Goal: Use online tool/utility: Utilize a website feature to perform a specific function

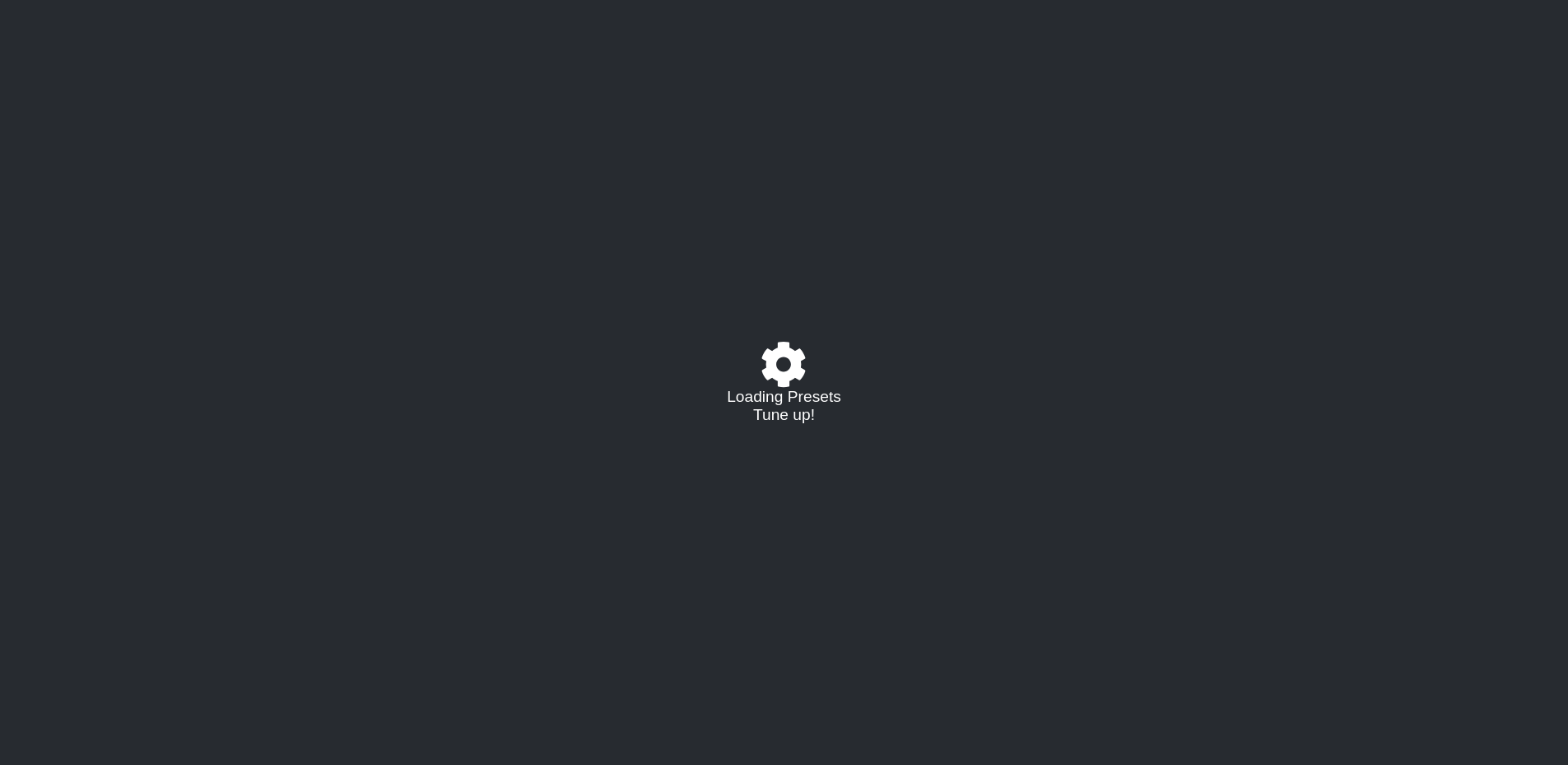
select select "/023177548424"
select select "A"
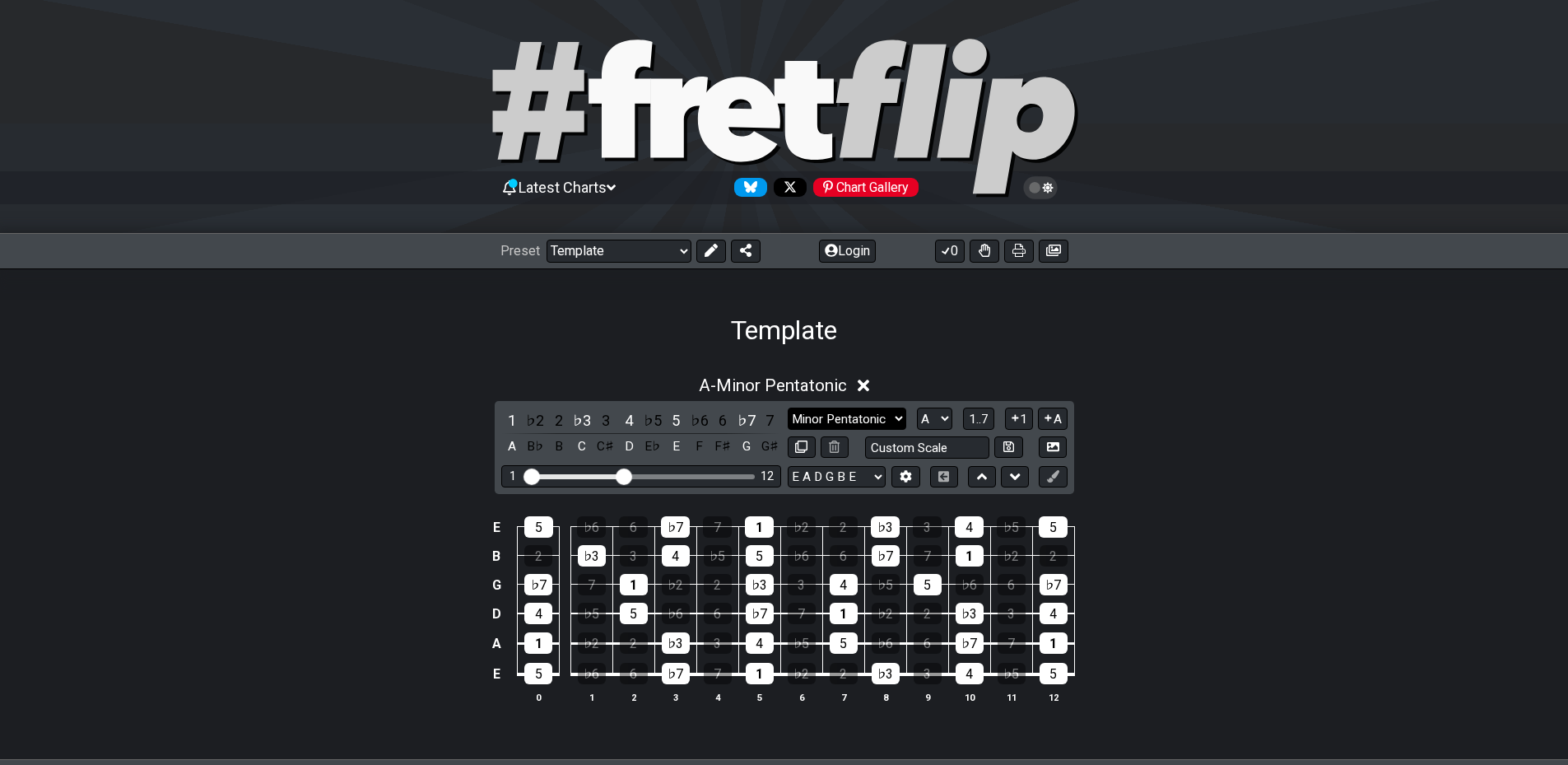
click at [896, 414] on select "Minor Pentatonic Major 3rds Minor Pentatonic Major Pentatonic Minor Blues Major…" at bounding box center [848, 419] width 119 height 23
select select "Major Pentatonic"
click at [788, 408] on select "Minor Pentatonic Major 3rds Minor Pentatonic Major Pentatonic Minor Blues Major…" at bounding box center [848, 419] width 119 height 23
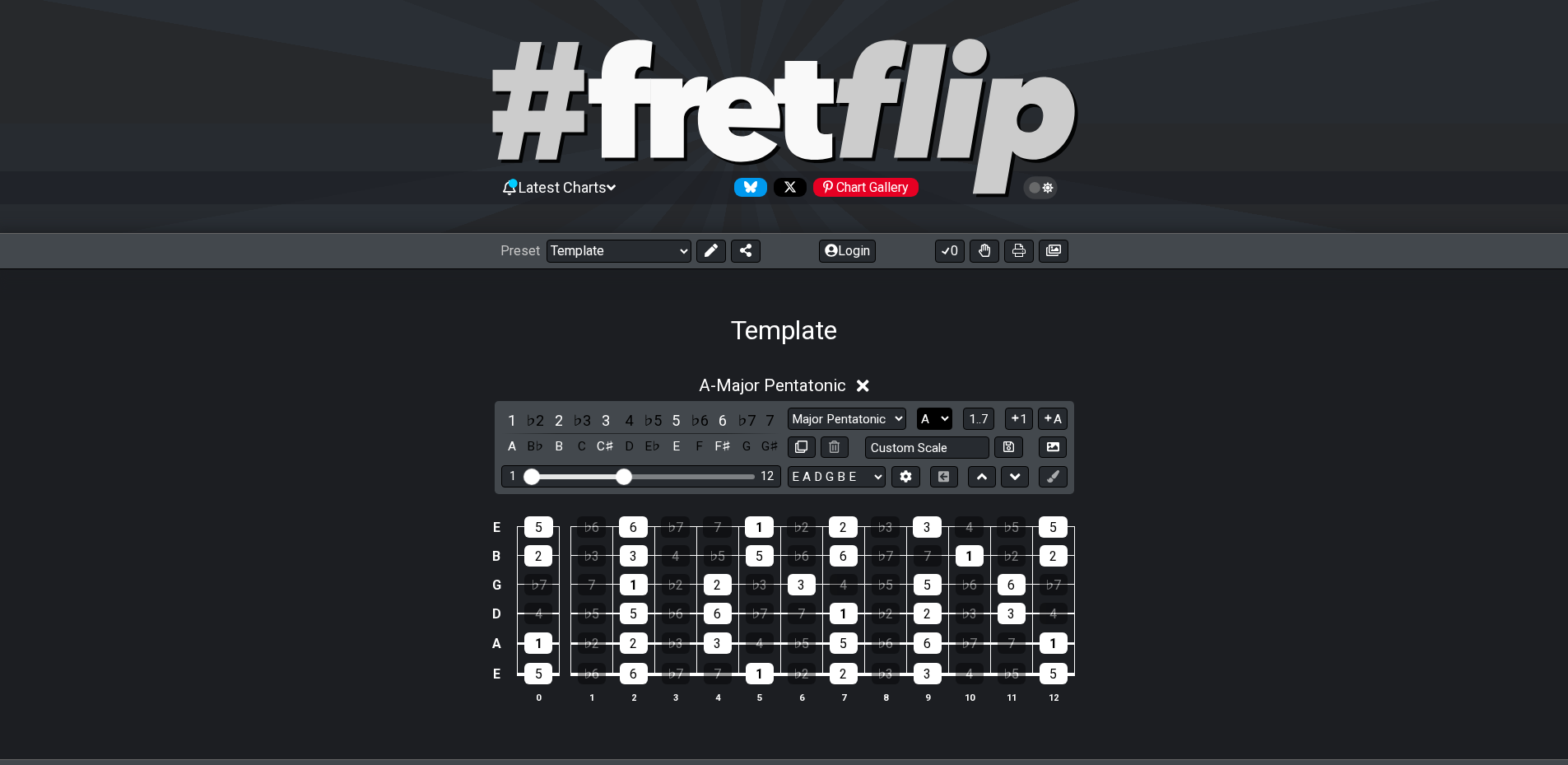
click at [945, 424] on select "A♭ A A♯ B♭ B C C♯ D♭ D D♯ E♭ E F F♯ G♭ G G♯" at bounding box center [934, 419] width 35 height 23
click at [917, 408] on select "A♭ A A♯ B♭ B C C♯ D♭ D D♯ E♭ E F F♯ G♭ G G♯" at bounding box center [934, 419] width 35 height 23
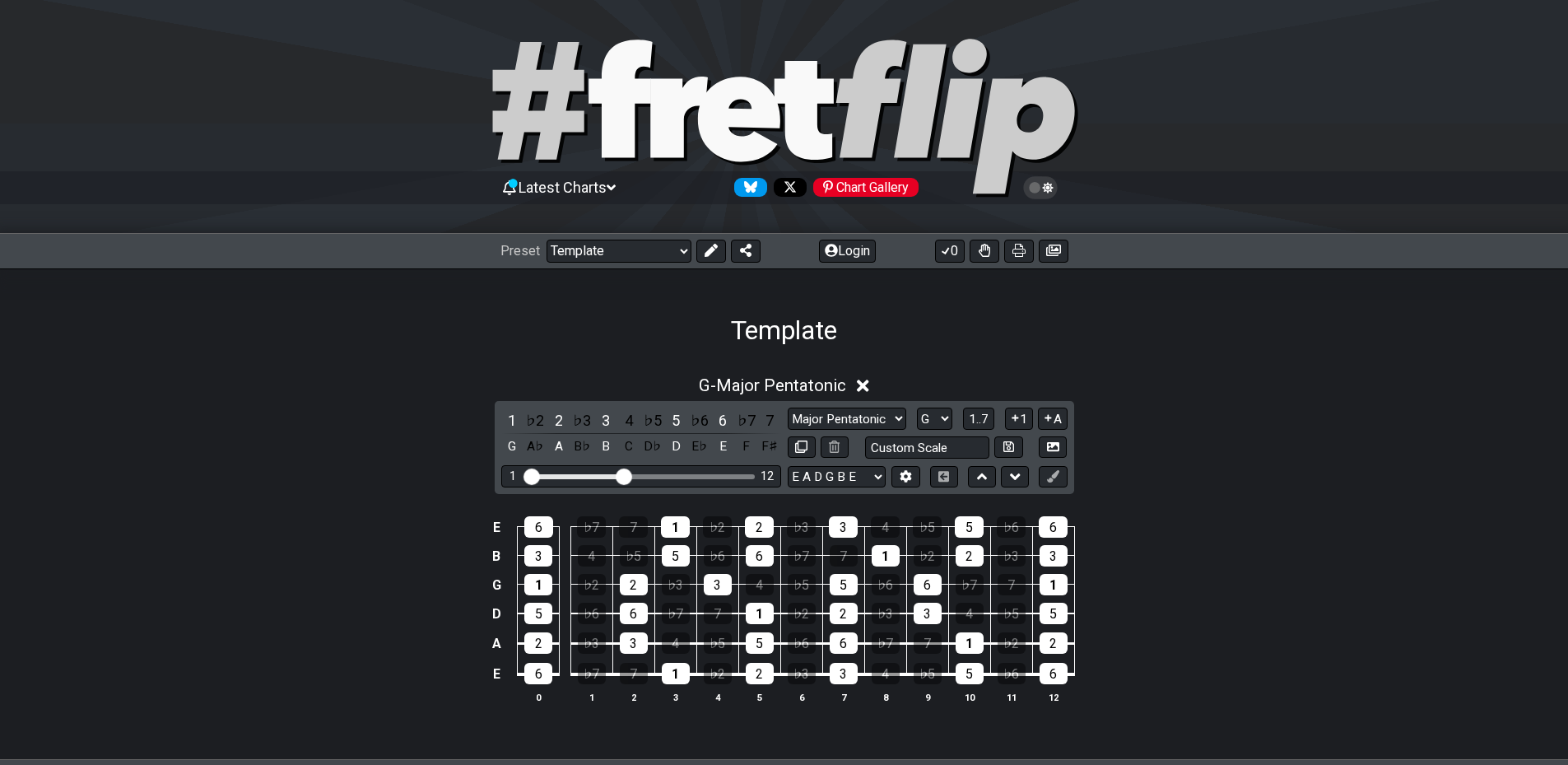
click at [1325, 637] on div "E 6 ♭7 7 1 ♭2 2 ♭3 3 4 ♭5 5 ♭6 6 B 3 4 ♭5 5 ♭6 6 ♭7 7 1 ♭2 2 ♭3 3 G 1 ♭2 2 ♭3 3…" at bounding box center [784, 610] width 1285 height 232
click at [941, 425] on select "A♭ A A♯ B♭ B C C♯ D♭ D D♯ E♭ E F F♯ G♭ G G♯" at bounding box center [934, 419] width 35 height 23
select select "D"
click at [917, 408] on select "A♭ A A♯ B♭ B C C♯ D♭ D D♯ E♭ E F F♯ G♭ G G♯" at bounding box center [934, 419] width 35 height 23
